Goal: Book appointment/travel/reservation

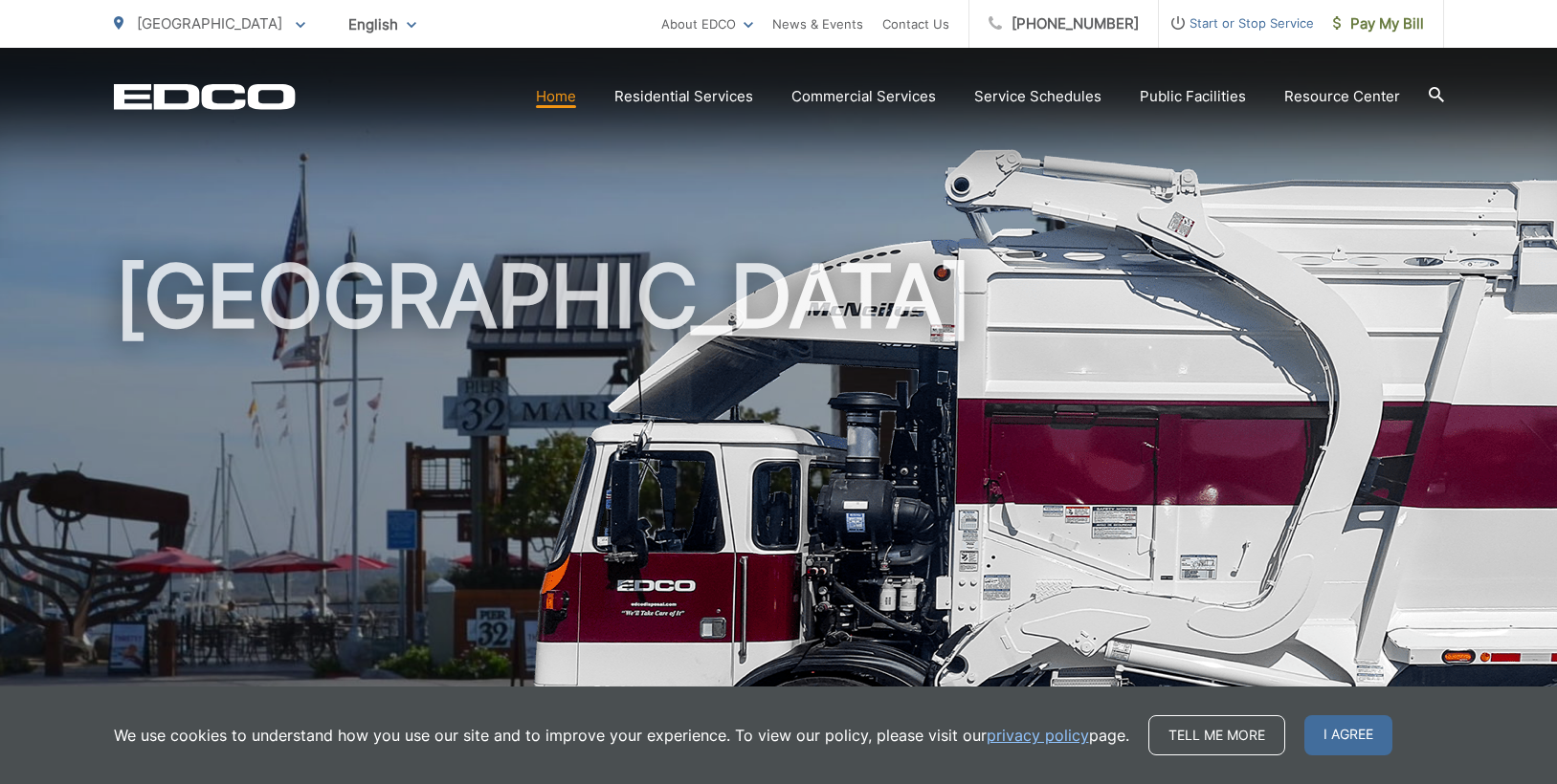
click at [164, 27] on span "[GEOGRAPHIC_DATA]" at bounding box center [209, 23] width 145 height 19
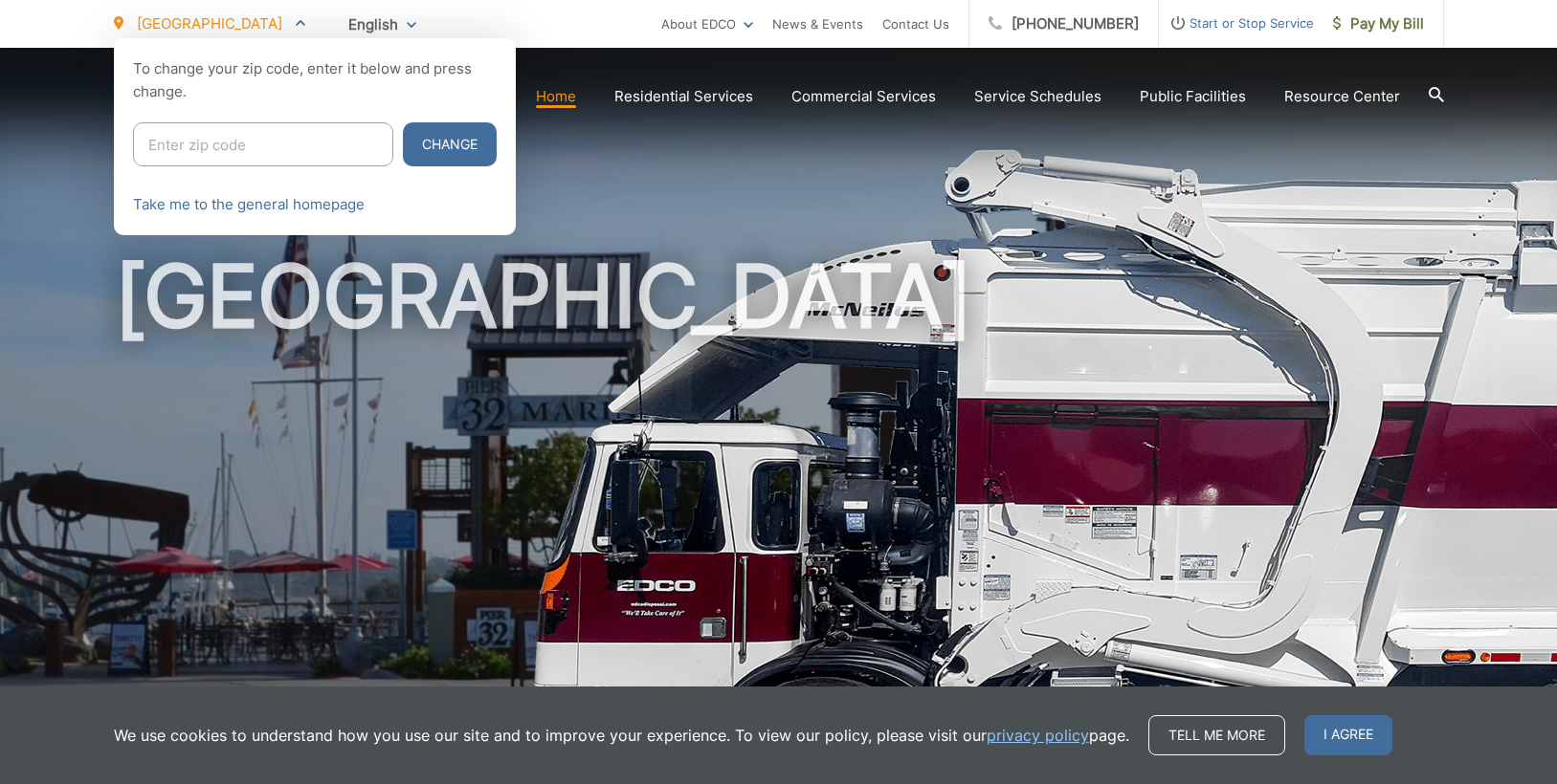
click at [234, 129] on input "Enter zip code" at bounding box center [262, 144] width 260 height 44
type input "91941"
click at [402, 123] on button "Change" at bounding box center [449, 144] width 94 height 44
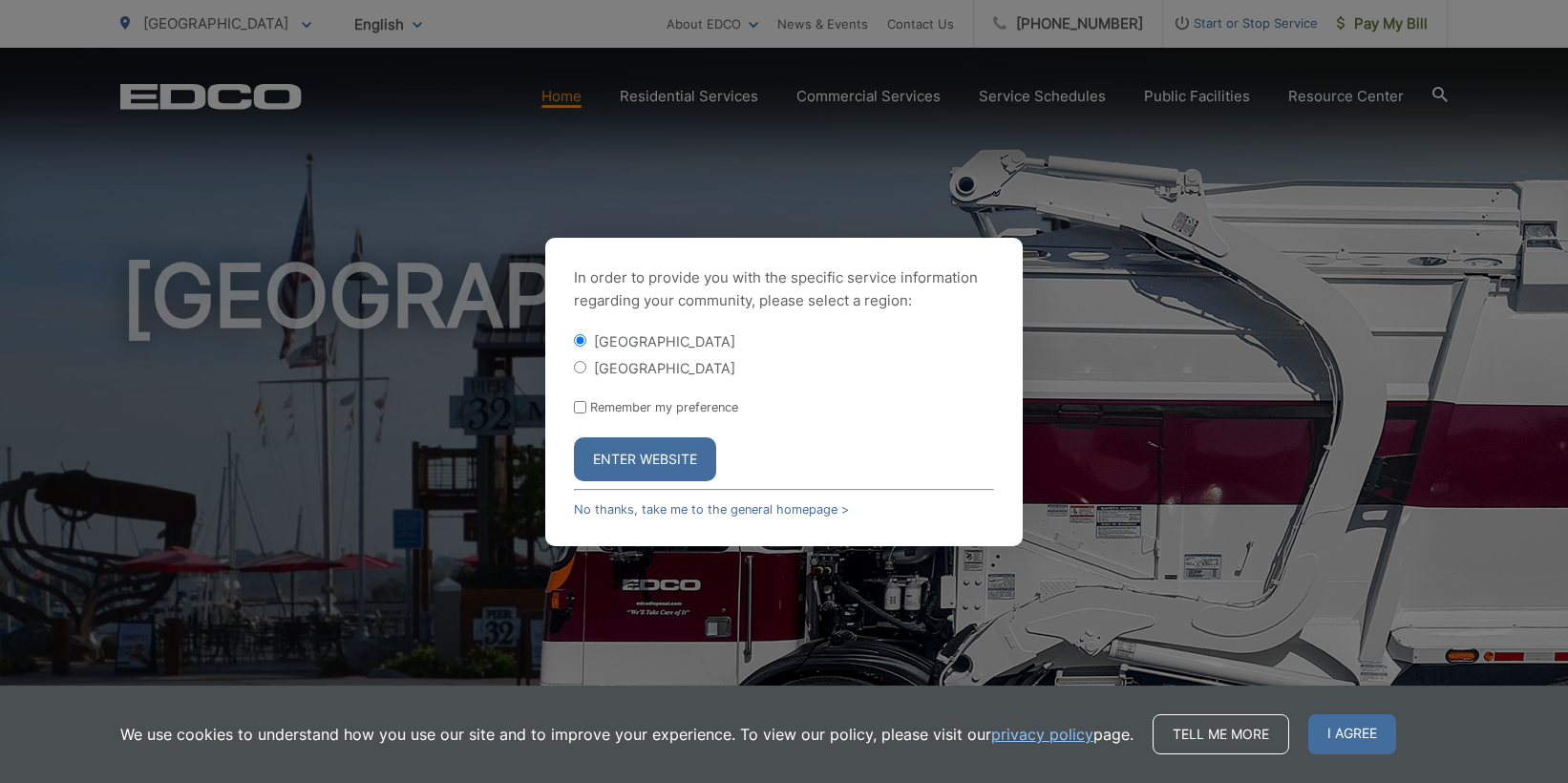
click at [633, 470] on button "Enter Website" at bounding box center [645, 459] width 142 height 44
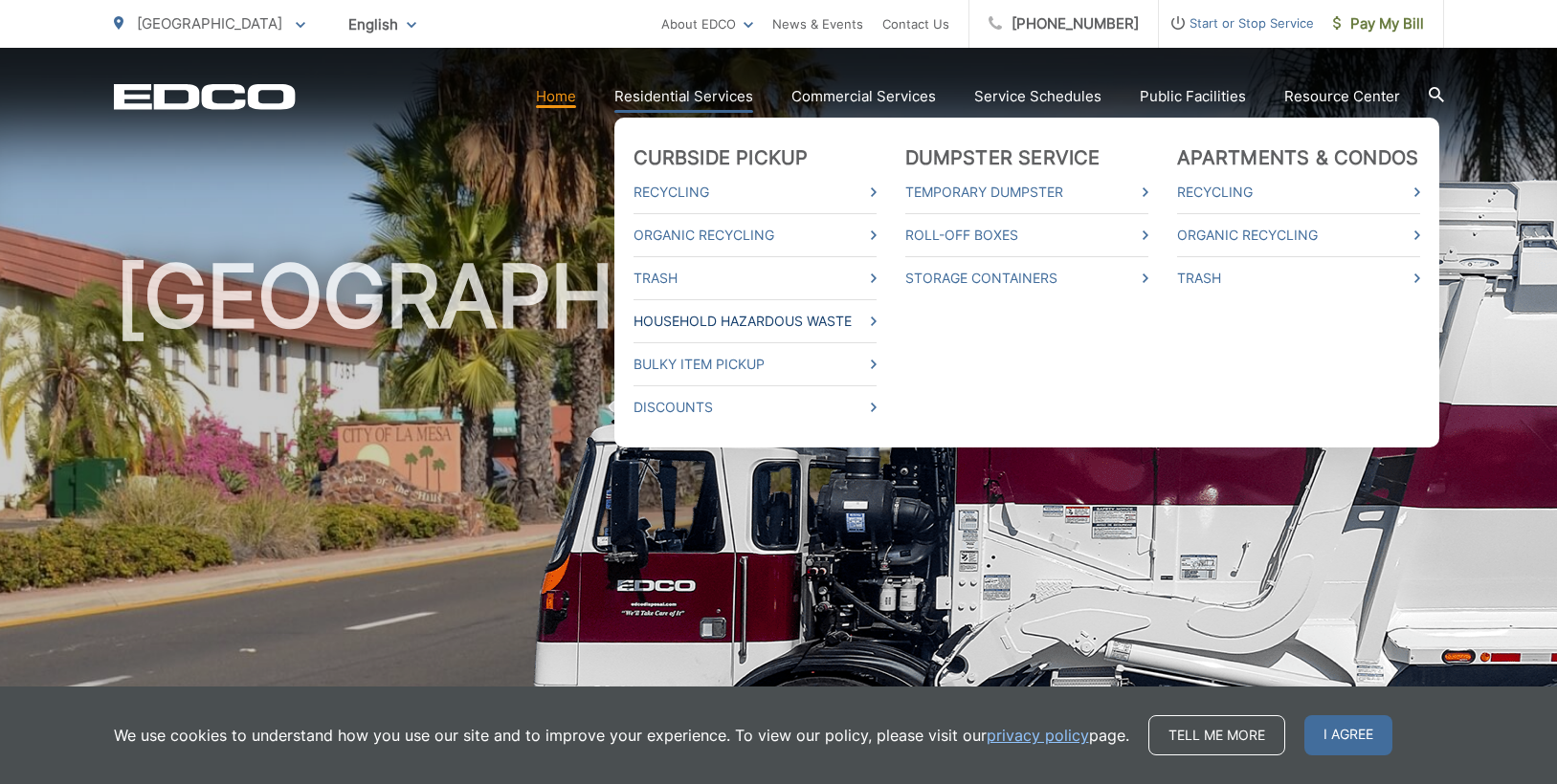
click at [759, 325] on link "Household Hazardous Waste" at bounding box center [754, 321] width 243 height 23
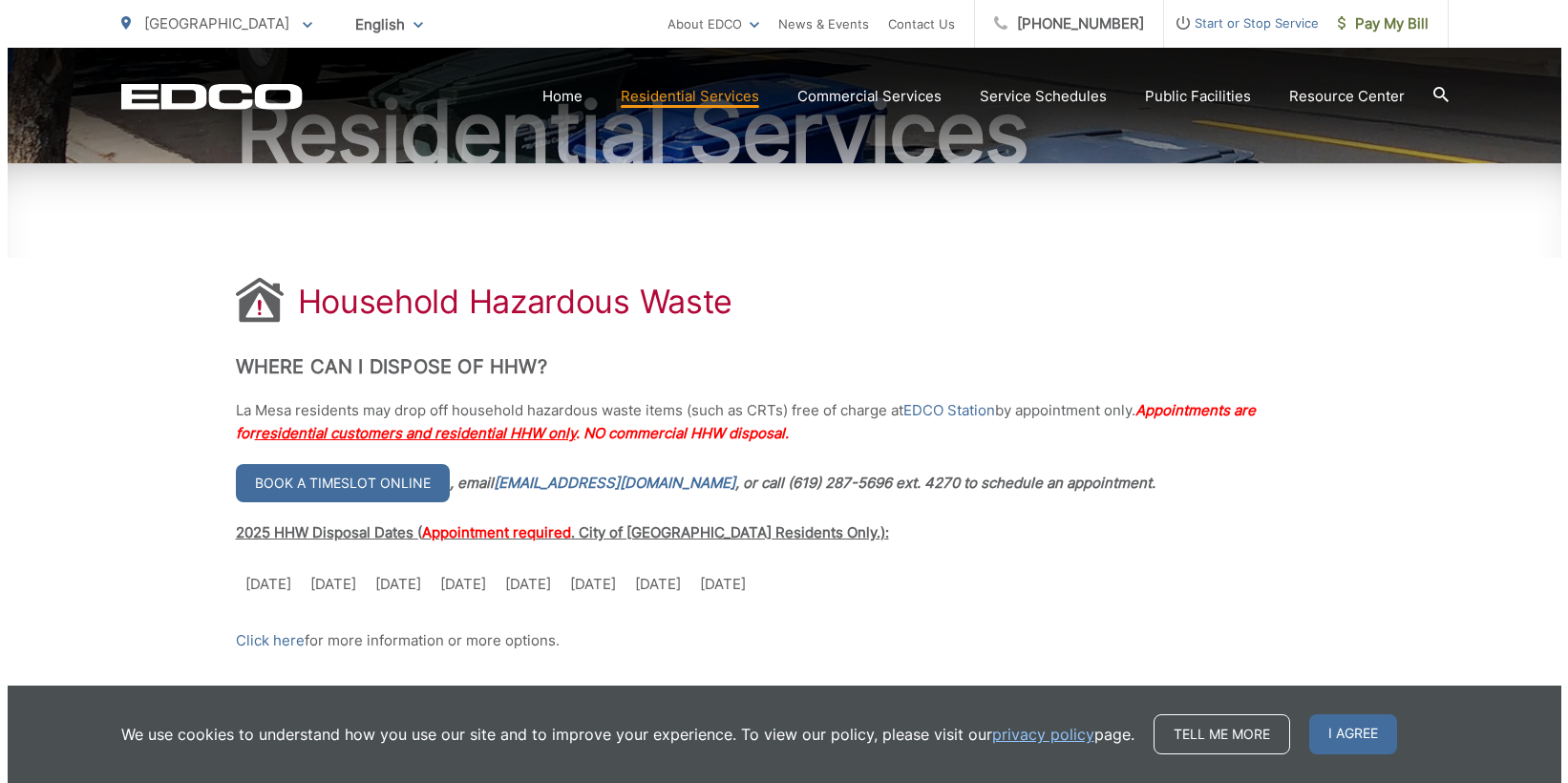
scroll to position [287, 0]
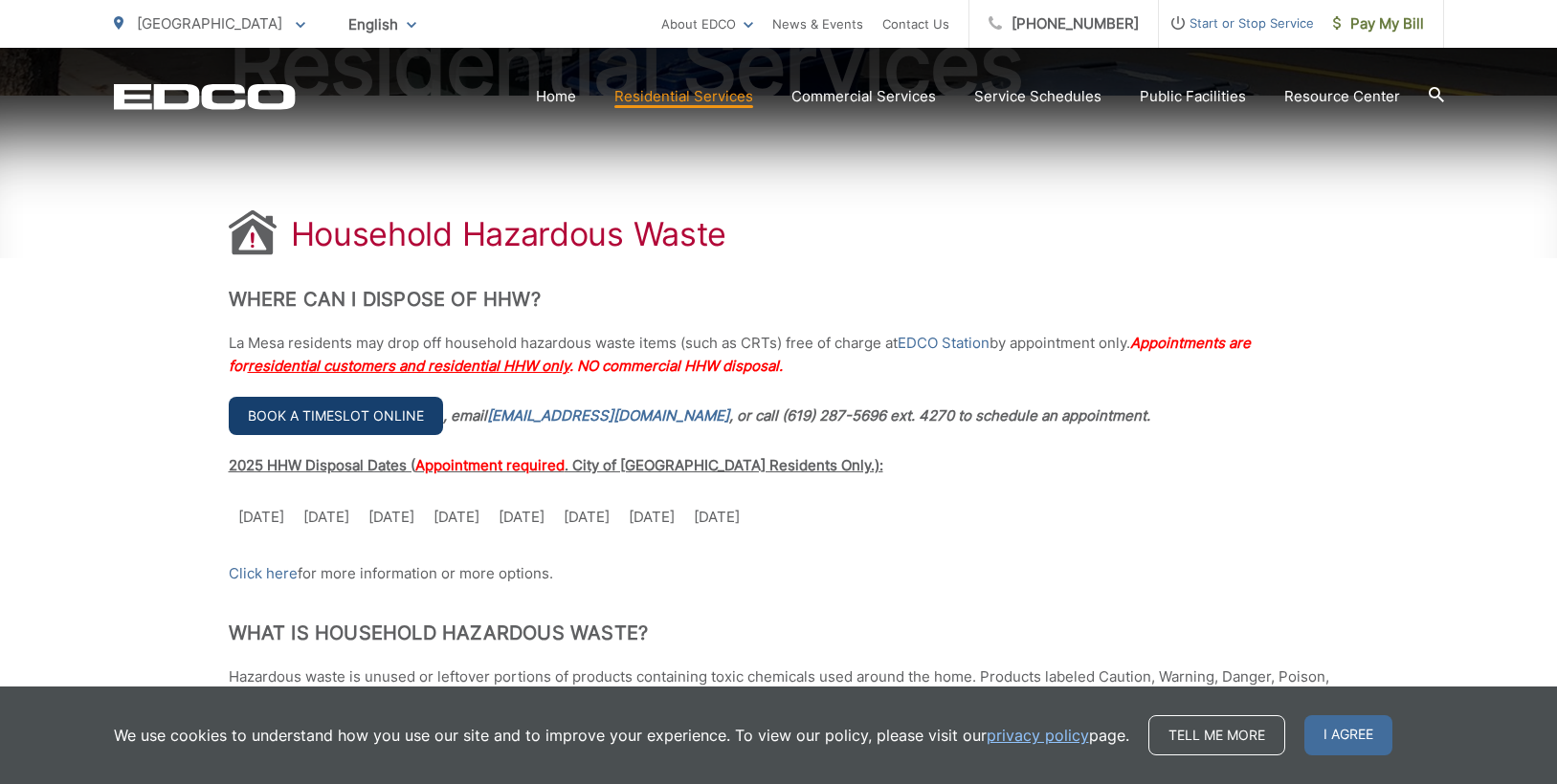
click at [364, 431] on link "Book a timeslot online" at bounding box center [336, 415] width 214 height 38
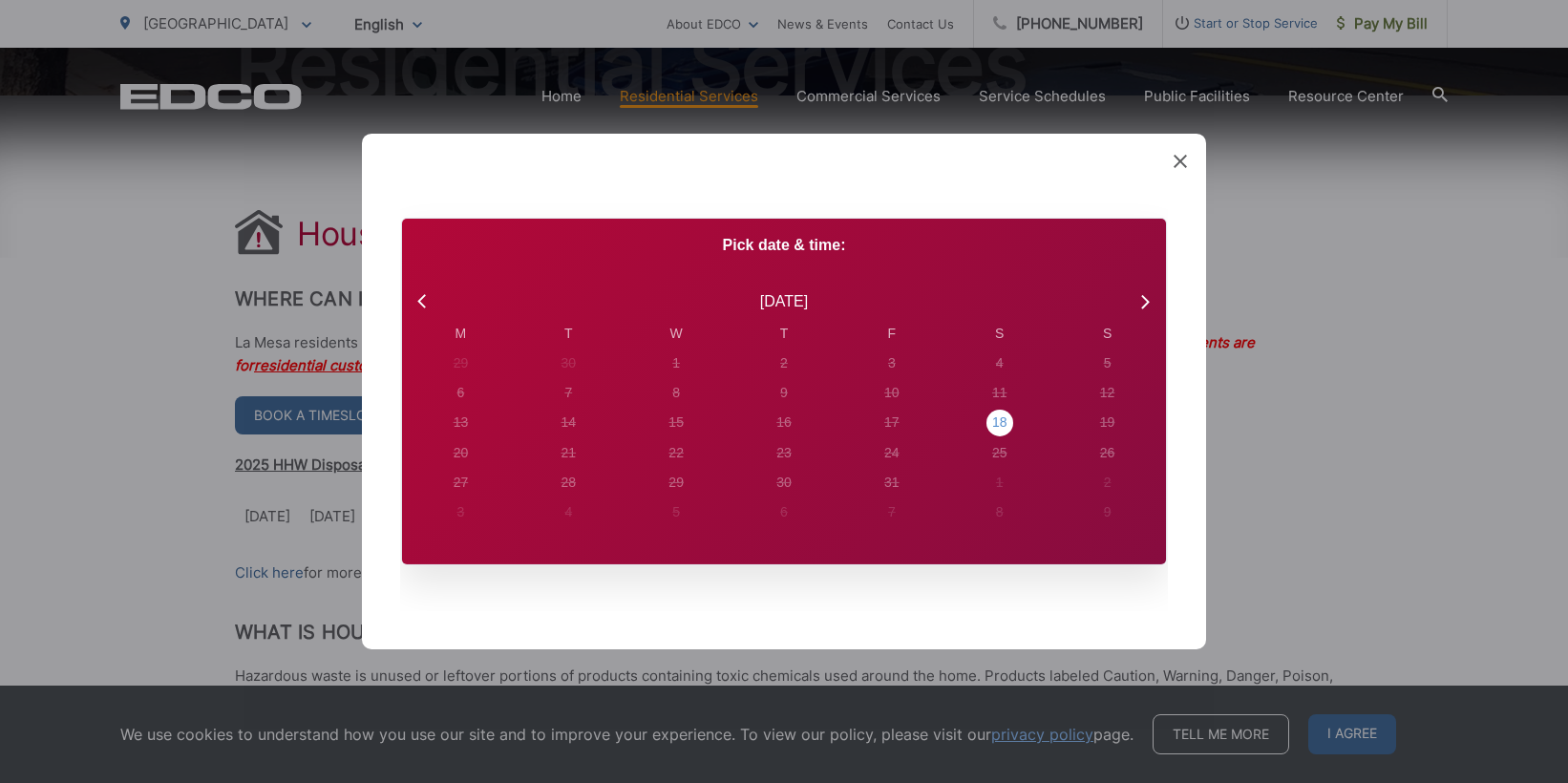
click at [469, 374] on div "18" at bounding box center [461, 363] width 16 height 20
radio input "true"
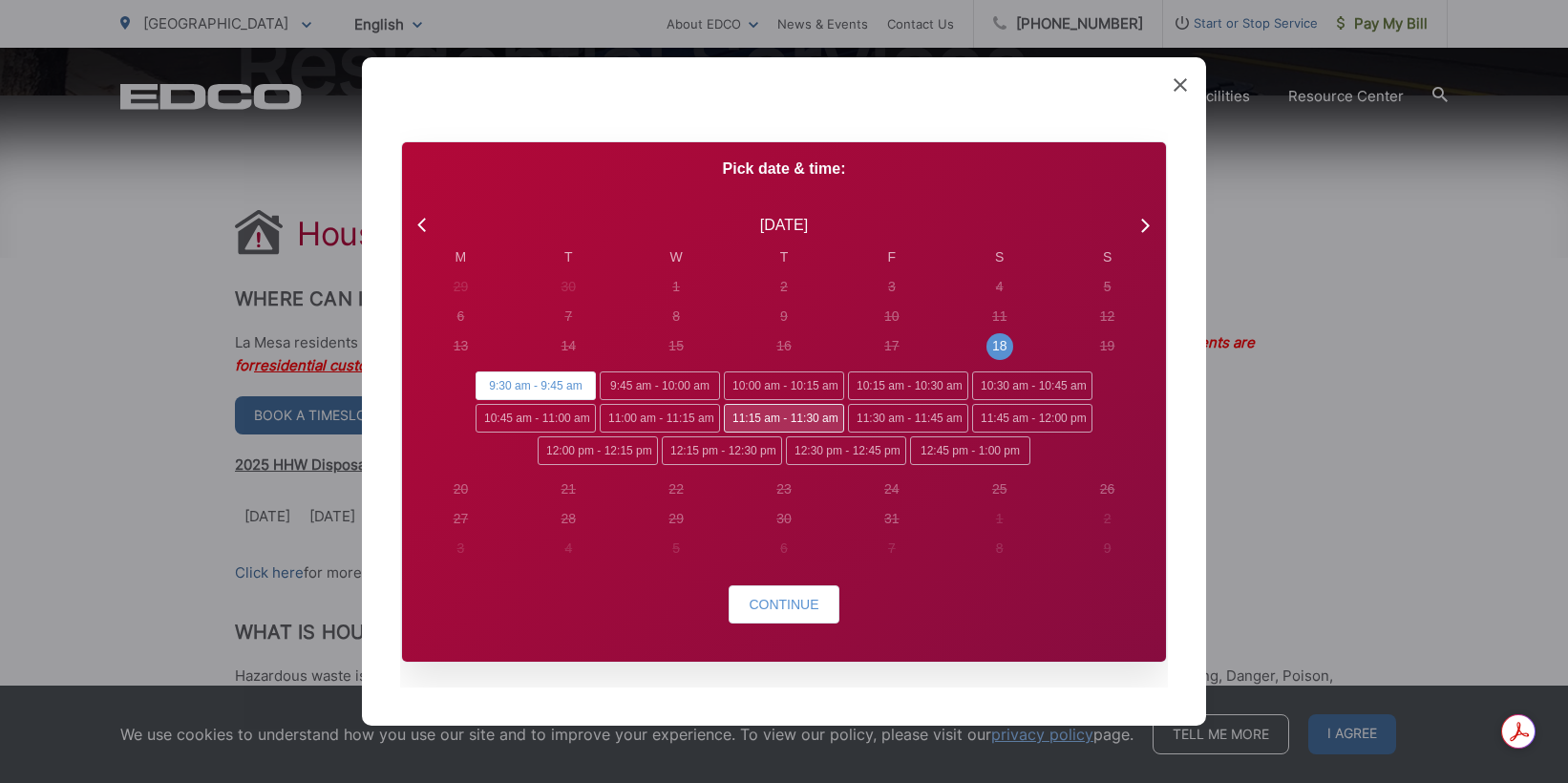
click at [736, 413] on span "11:15 am - 11:30 am" at bounding box center [784, 417] width 121 height 28
click at [736, 413] on input "11:15 am - 11:30 am" at bounding box center [730, 409] width 13 height 13
radio input "true"
radio input "false"
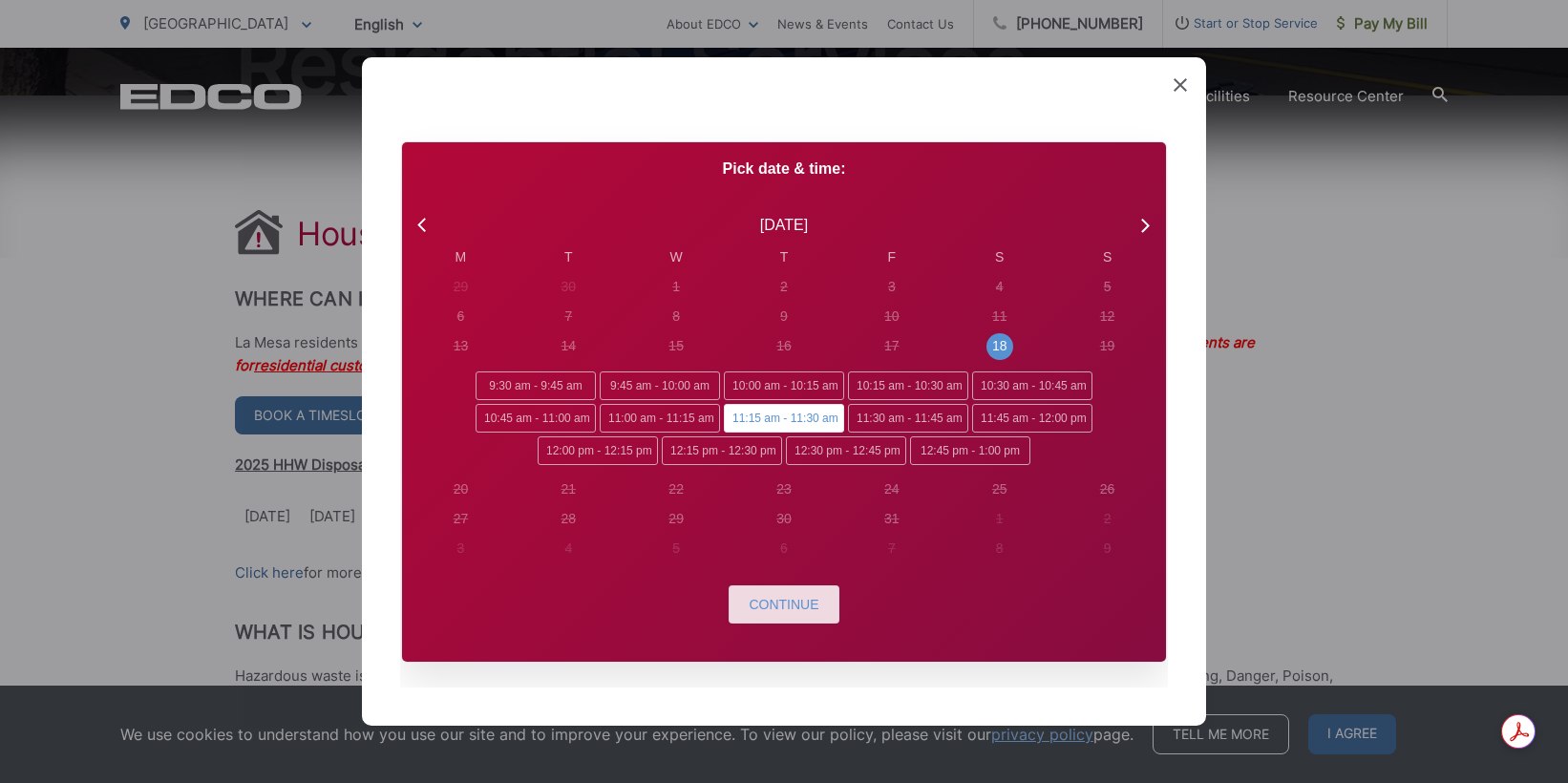
click at [771, 606] on span "Continue" at bounding box center [784, 605] width 70 height 16
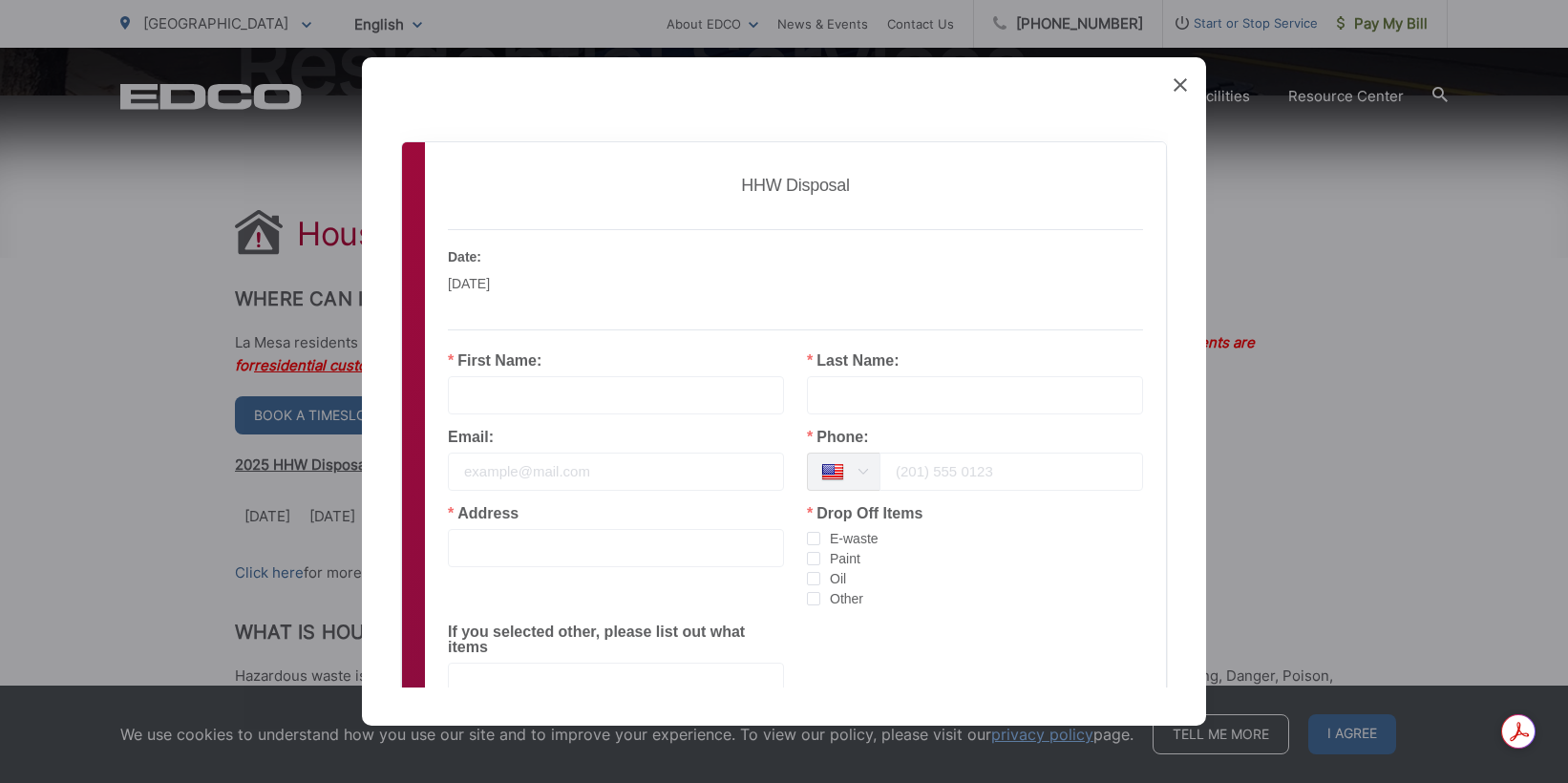
click at [543, 390] on input "text" at bounding box center [617, 395] width 337 height 38
type input "[PERSON_NAME]"
click at [943, 401] on input "text" at bounding box center [976, 395] width 337 height 38
type input "[PERSON_NAME]"
click at [596, 472] on input "email" at bounding box center [617, 471] width 337 height 38
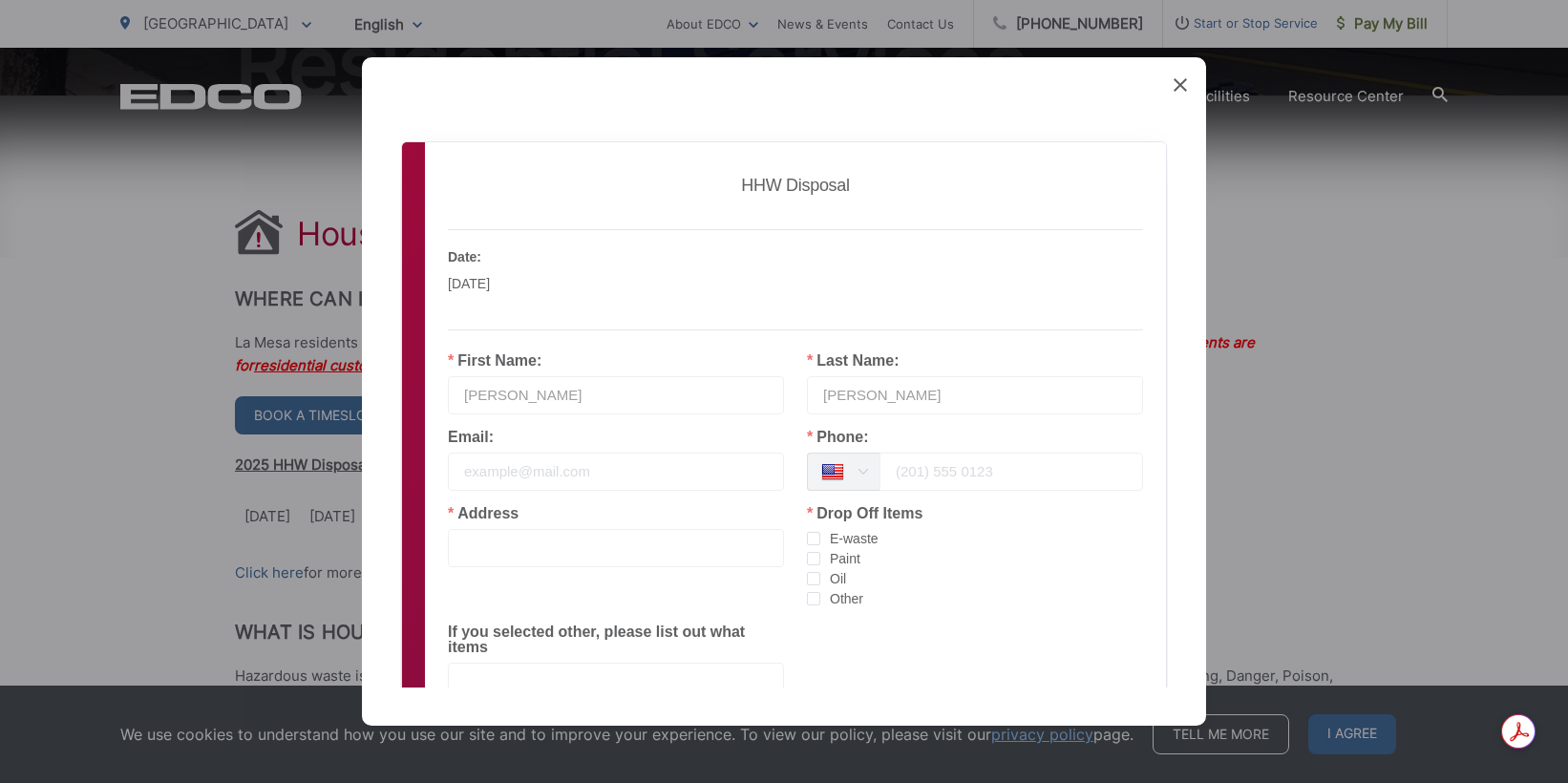
click at [1000, 463] on input "tel" at bounding box center [1011, 471] width 264 height 38
type input "6197338044"
click at [600, 555] on input "text" at bounding box center [617, 548] width 337 height 38
type input "[STREET_ADDRESS]"
click at [820, 595] on span "Other" at bounding box center [841, 599] width 43 height 18
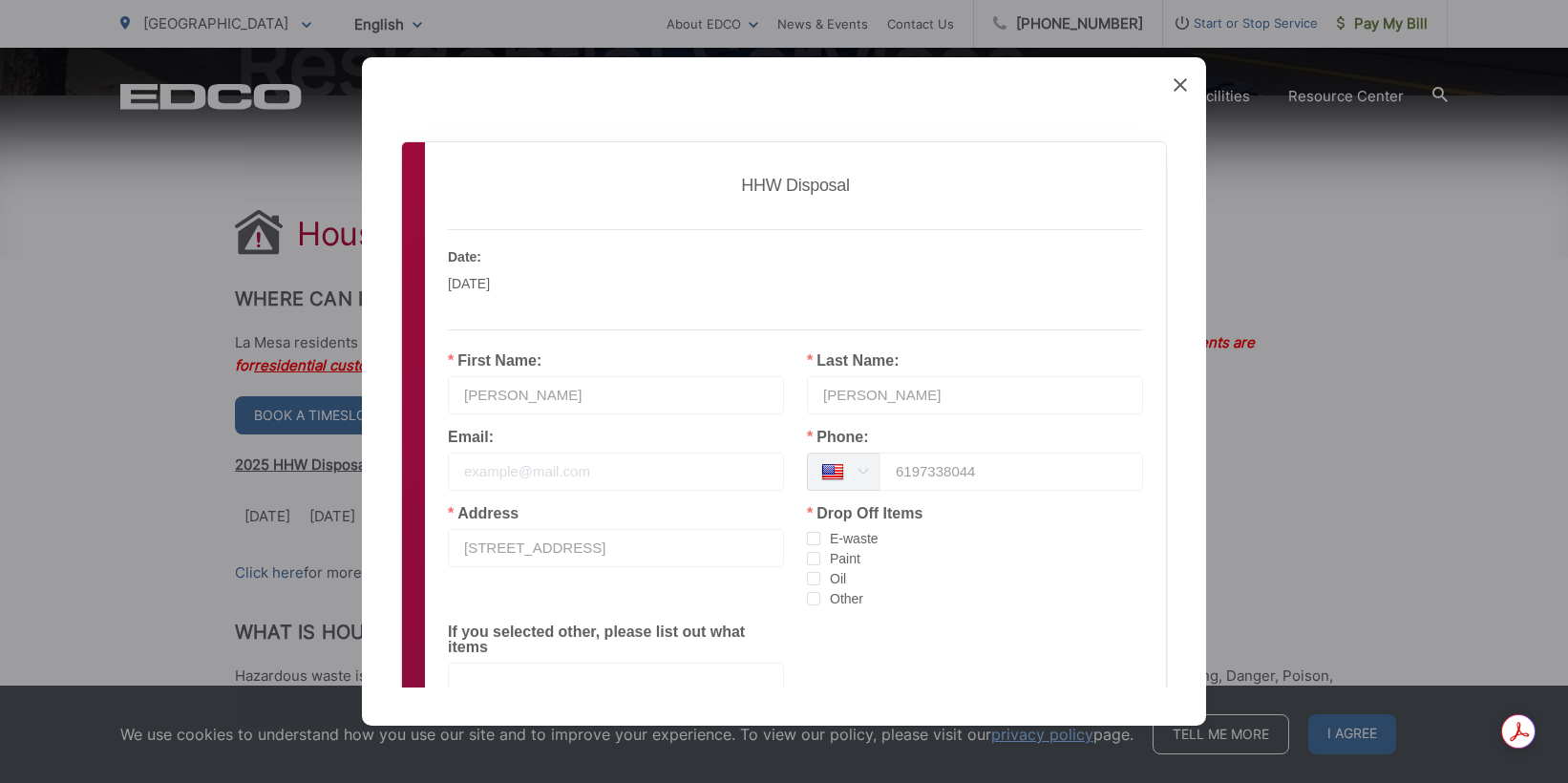
click at [820, 592] on input "Other" at bounding box center [820, 592] width 0 height 0
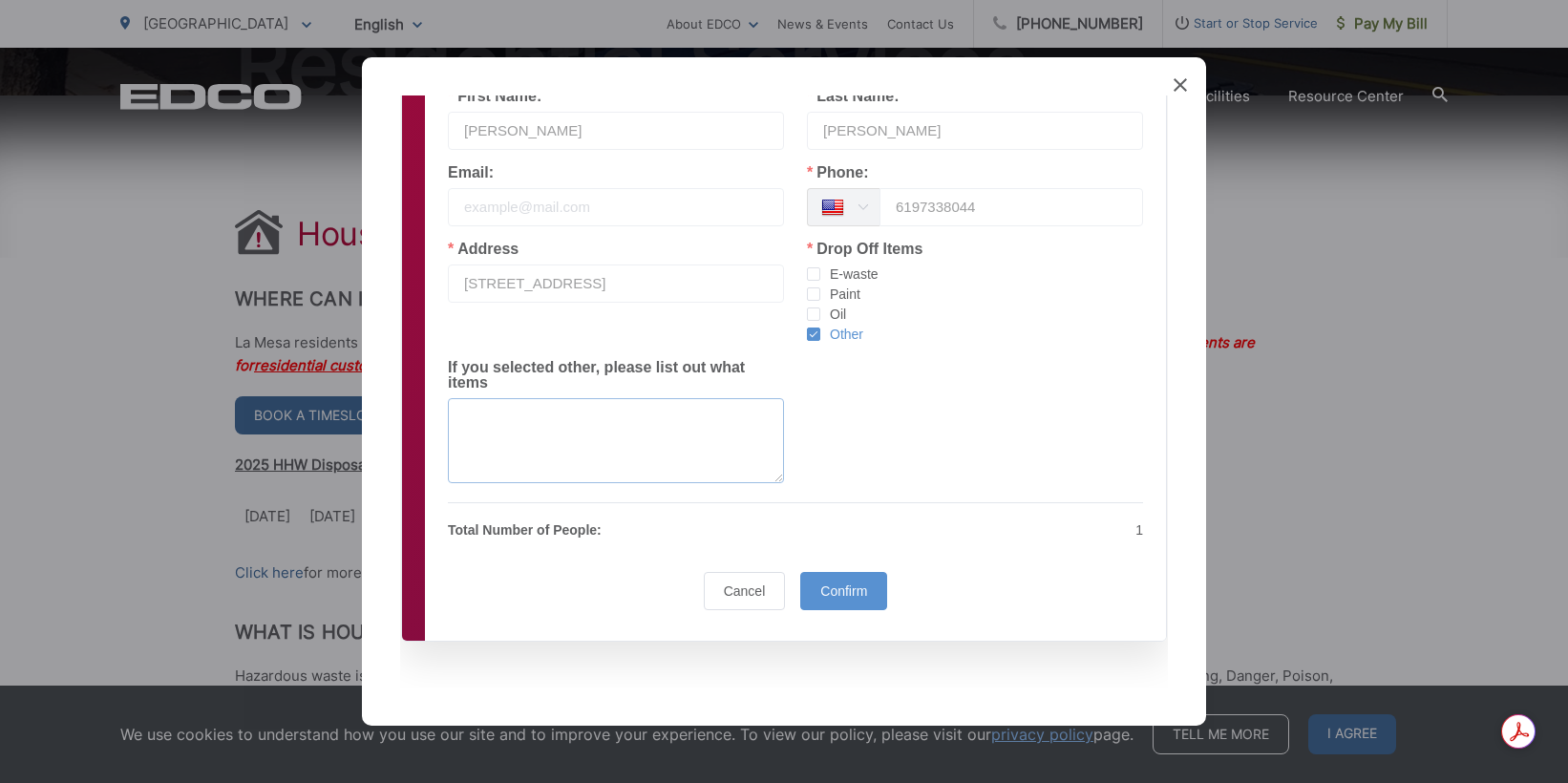
click at [543, 434] on textarea at bounding box center [617, 440] width 337 height 85
type textarea "LIGHT BULBS"
click at [846, 606] on div "Confirm" at bounding box center [843, 590] width 87 height 38
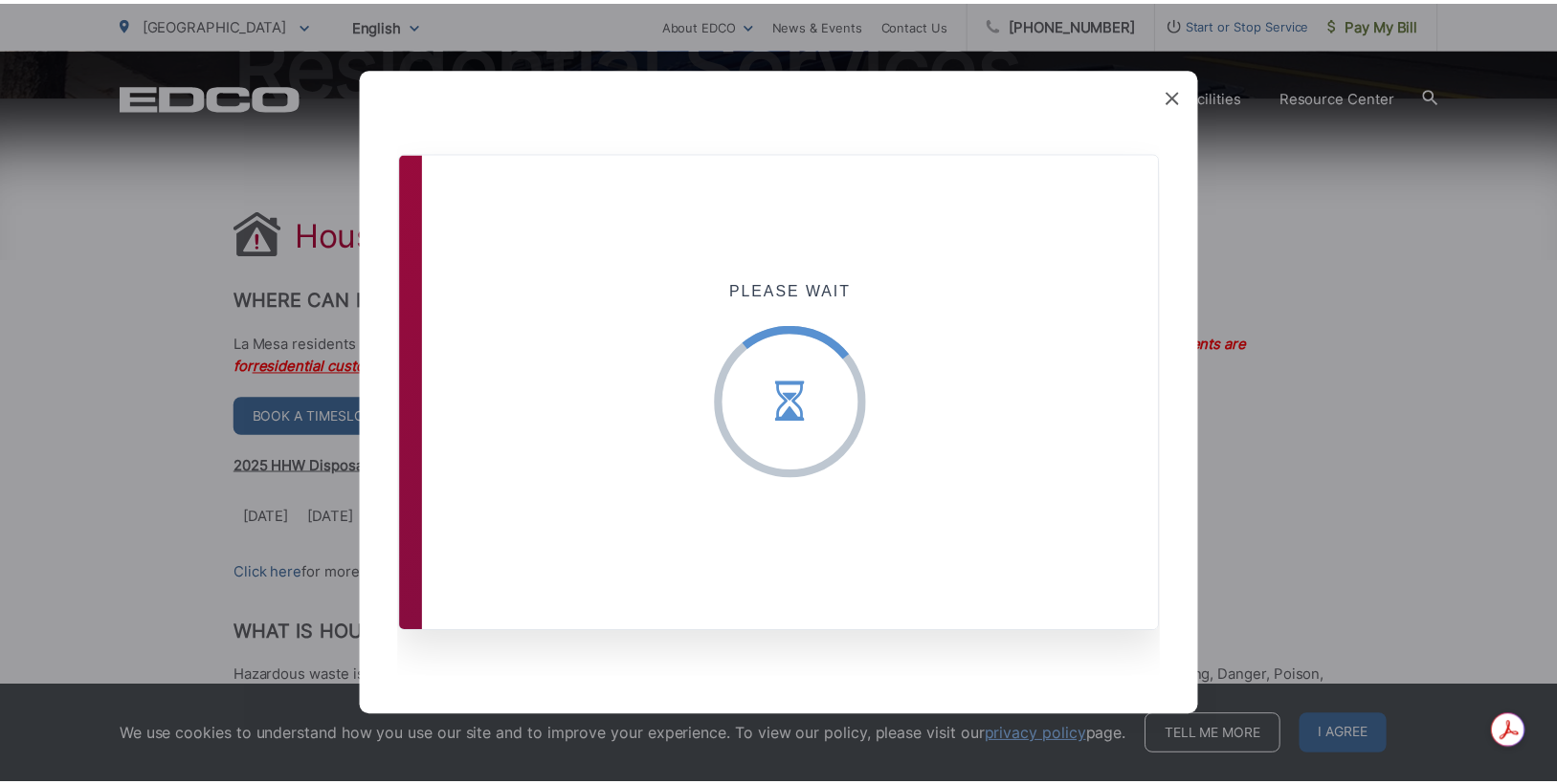
scroll to position [0, 0]
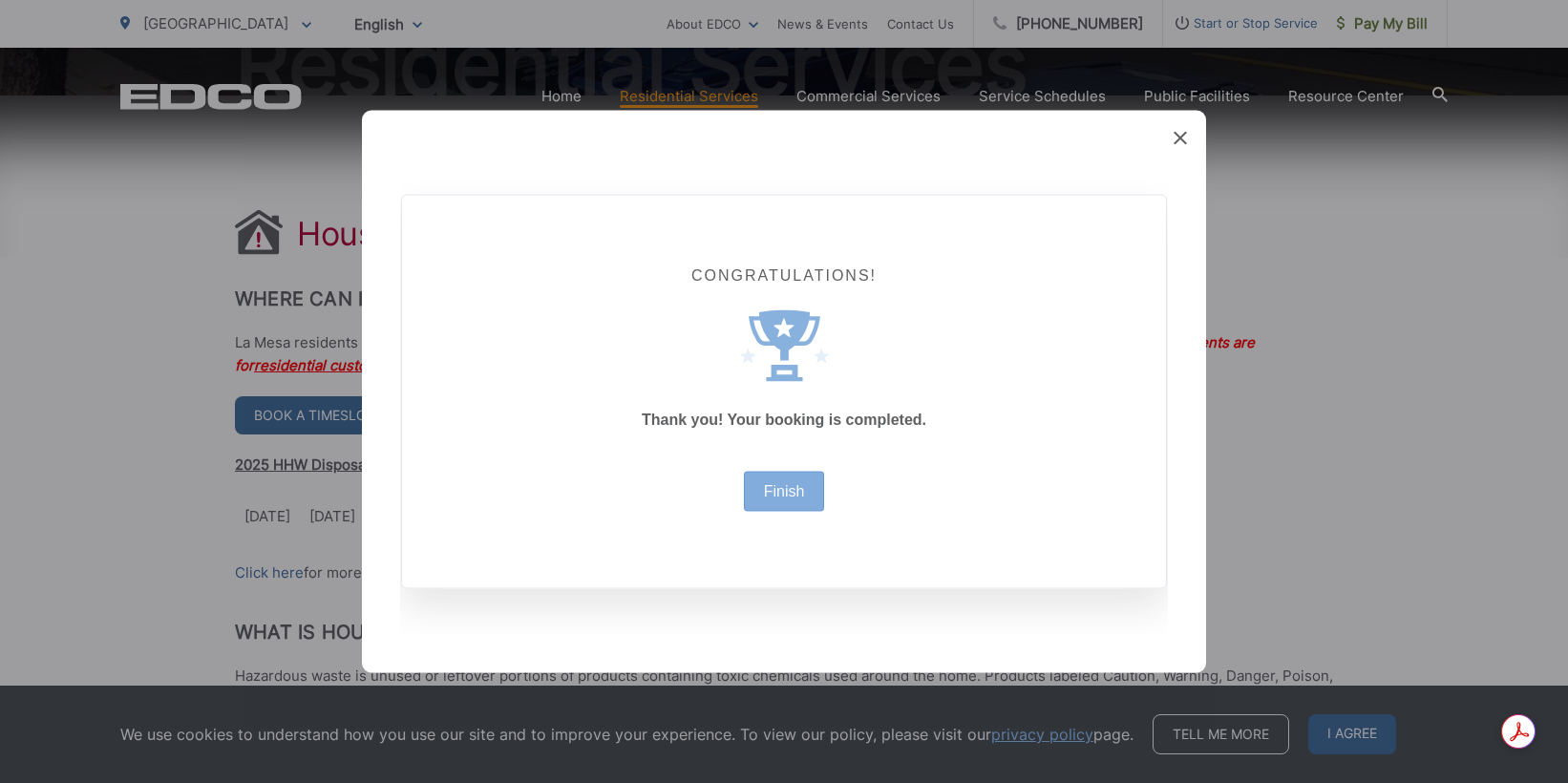
drag, startPoint x: 836, startPoint y: 509, endPoint x: 809, endPoint y: 487, distance: 34.8
click at [836, 509] on div "Congratulations! Created with Sketch. Thank you! Your booking is completed. Fin…" at bounding box center [784, 392] width 765 height 393
click at [809, 487] on div "Finish" at bounding box center [784, 491] width 81 height 40
click at [819, 495] on div "Finish" at bounding box center [784, 491] width 81 height 40
click at [813, 494] on div "Finish" at bounding box center [784, 491] width 81 height 40
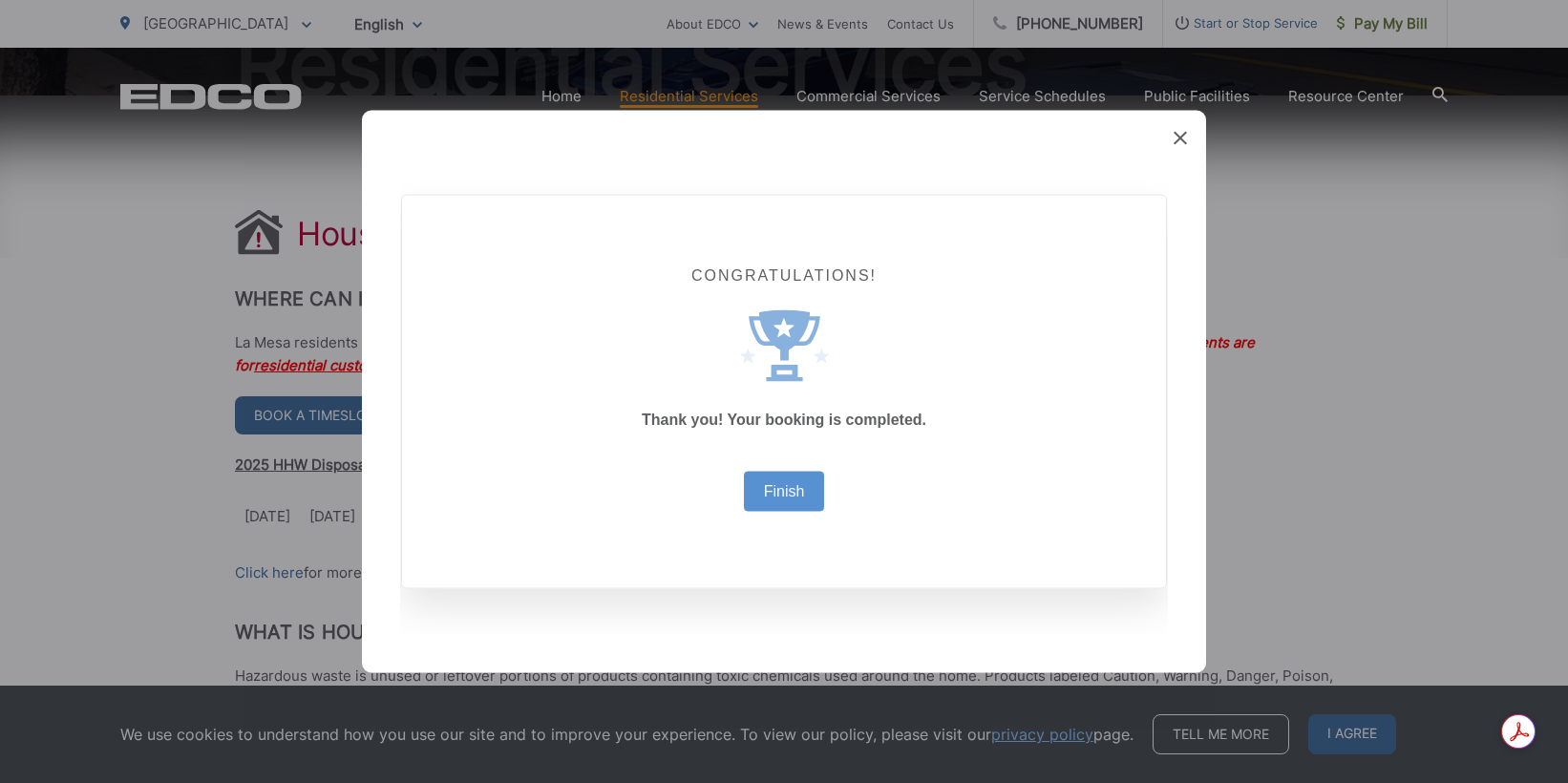
drag, startPoint x: 813, startPoint y: 494, endPoint x: 1228, endPoint y: 142, distance: 544.2
click at [1021, 356] on div "Congratulations! Created with Sketch. Thank you! Your booking is completed. Fin…" at bounding box center [784, 392] width 765 height 393
click at [807, 488] on div "Finish" at bounding box center [784, 491] width 81 height 40
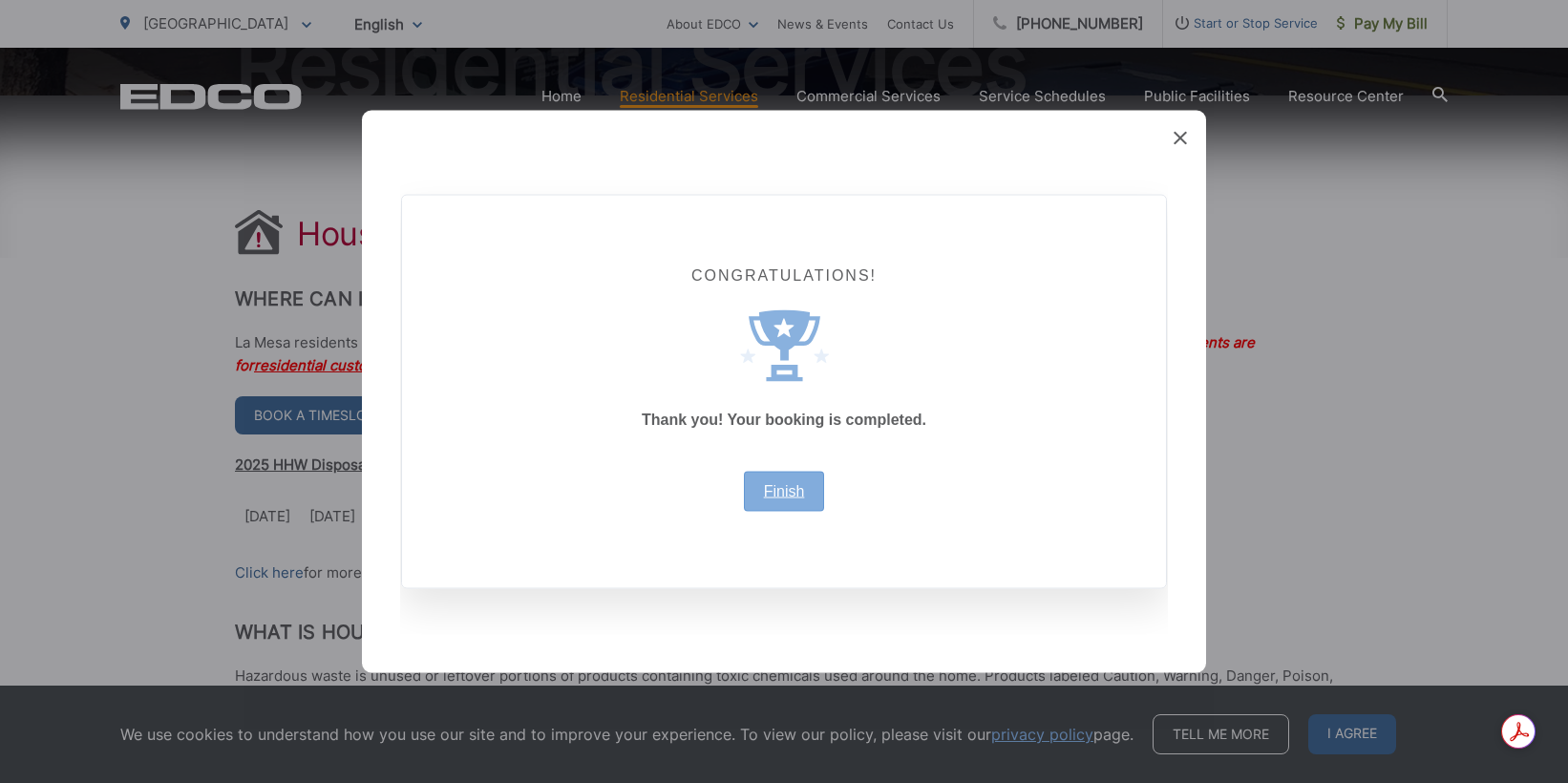
click at [792, 484] on link "Finish" at bounding box center [785, 492] width 41 height 16
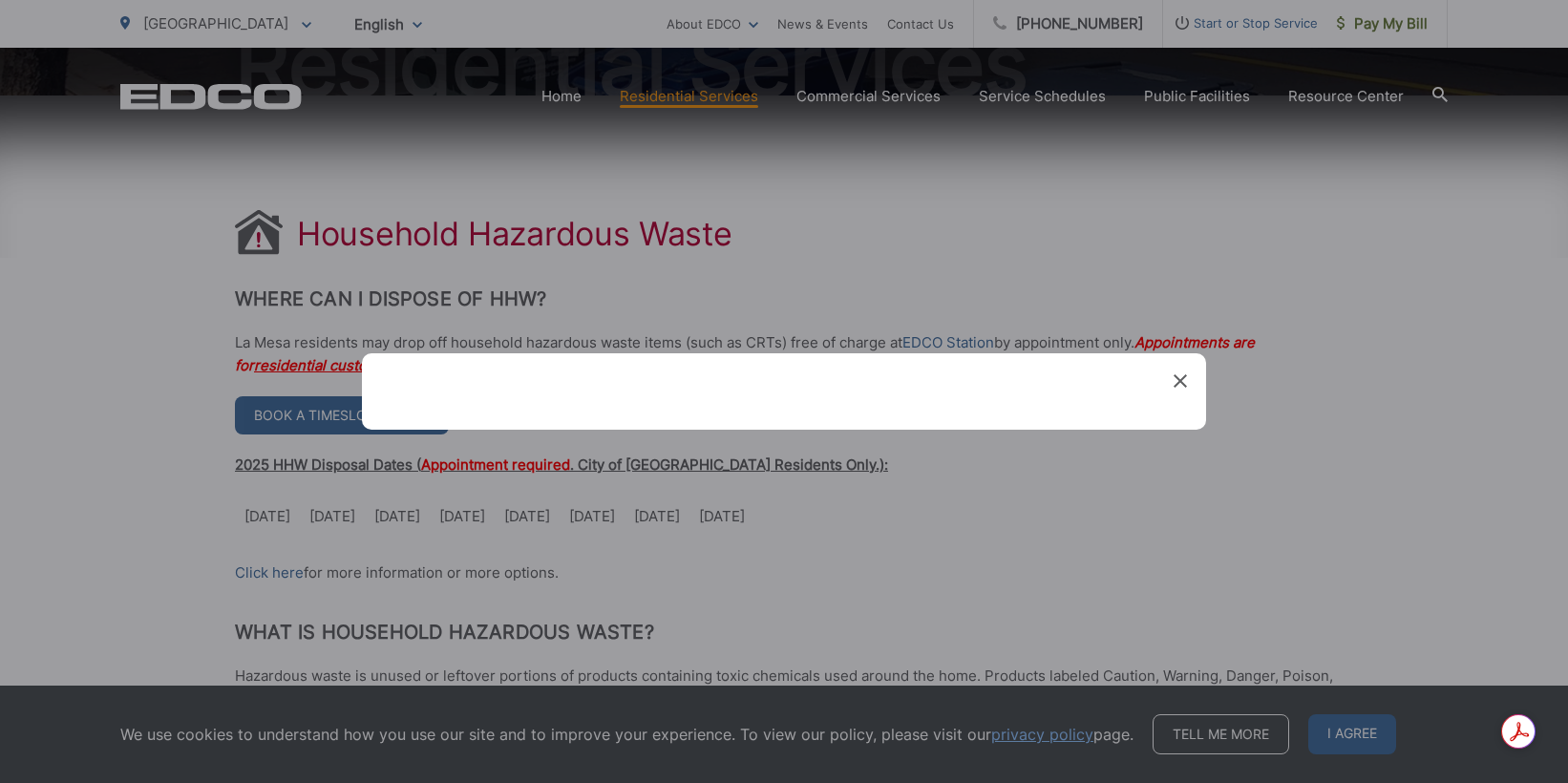
click at [792, 482] on div "Created with Sketch." at bounding box center [784, 391] width 1568 height 783
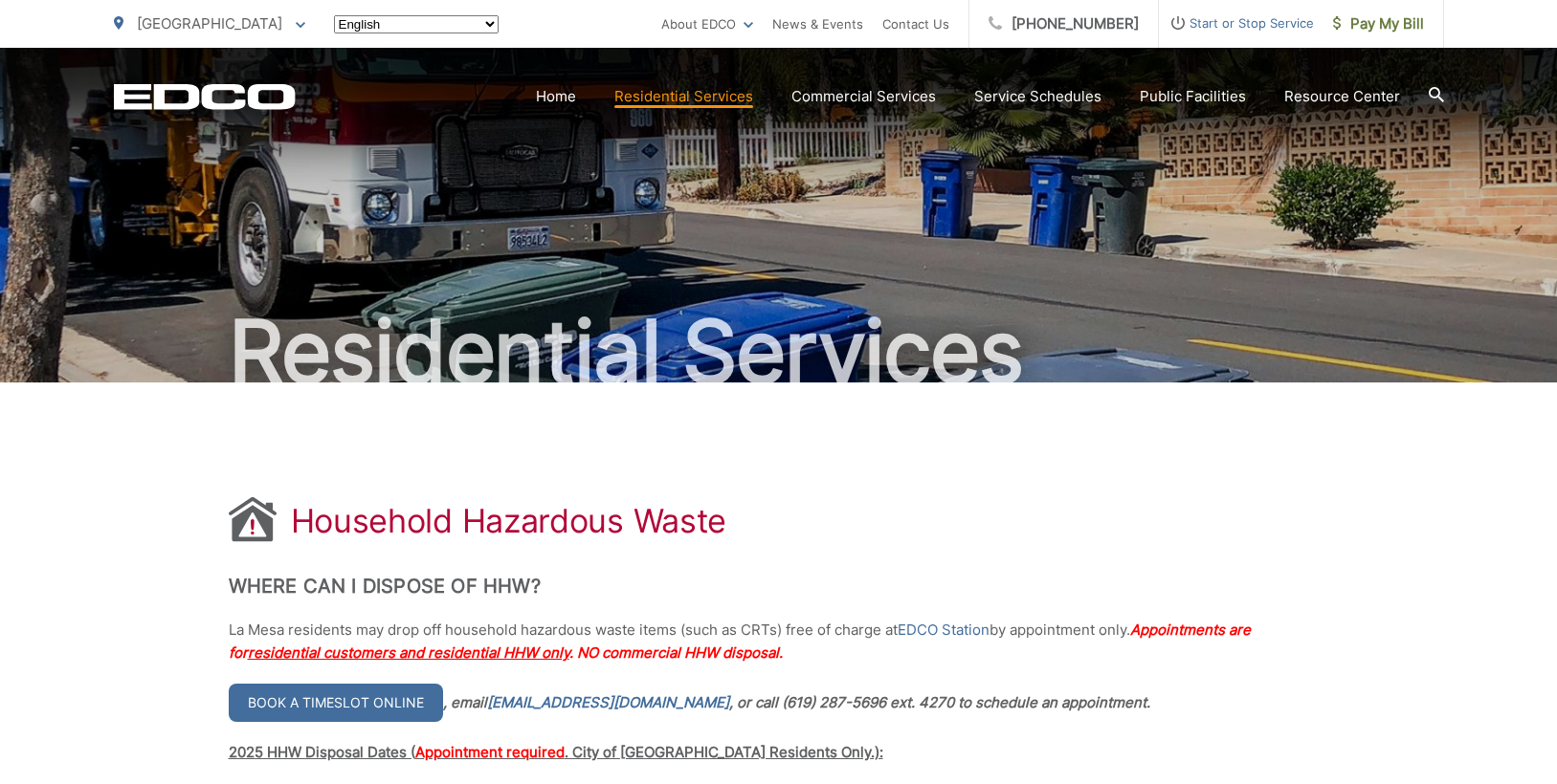
scroll to position [287, 0]
